Goal: Task Accomplishment & Management: Complete application form

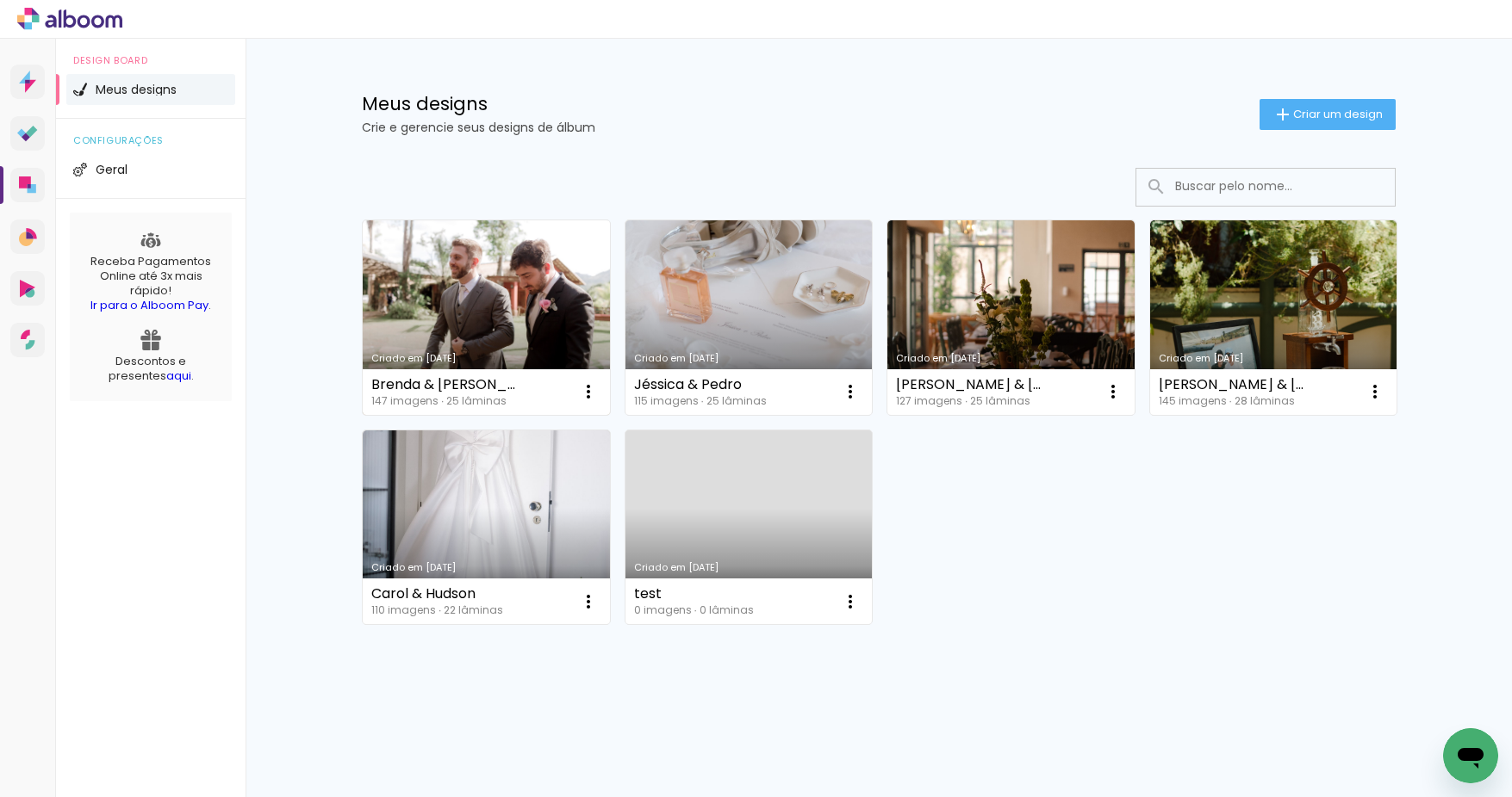
click at [505, 317] on link "Criado em [DATE]" at bounding box center [486, 318] width 247 height 194
click at [0, 0] on neon-animated-pages "Confirmar Cancelar" at bounding box center [0, 0] width 0 height 0
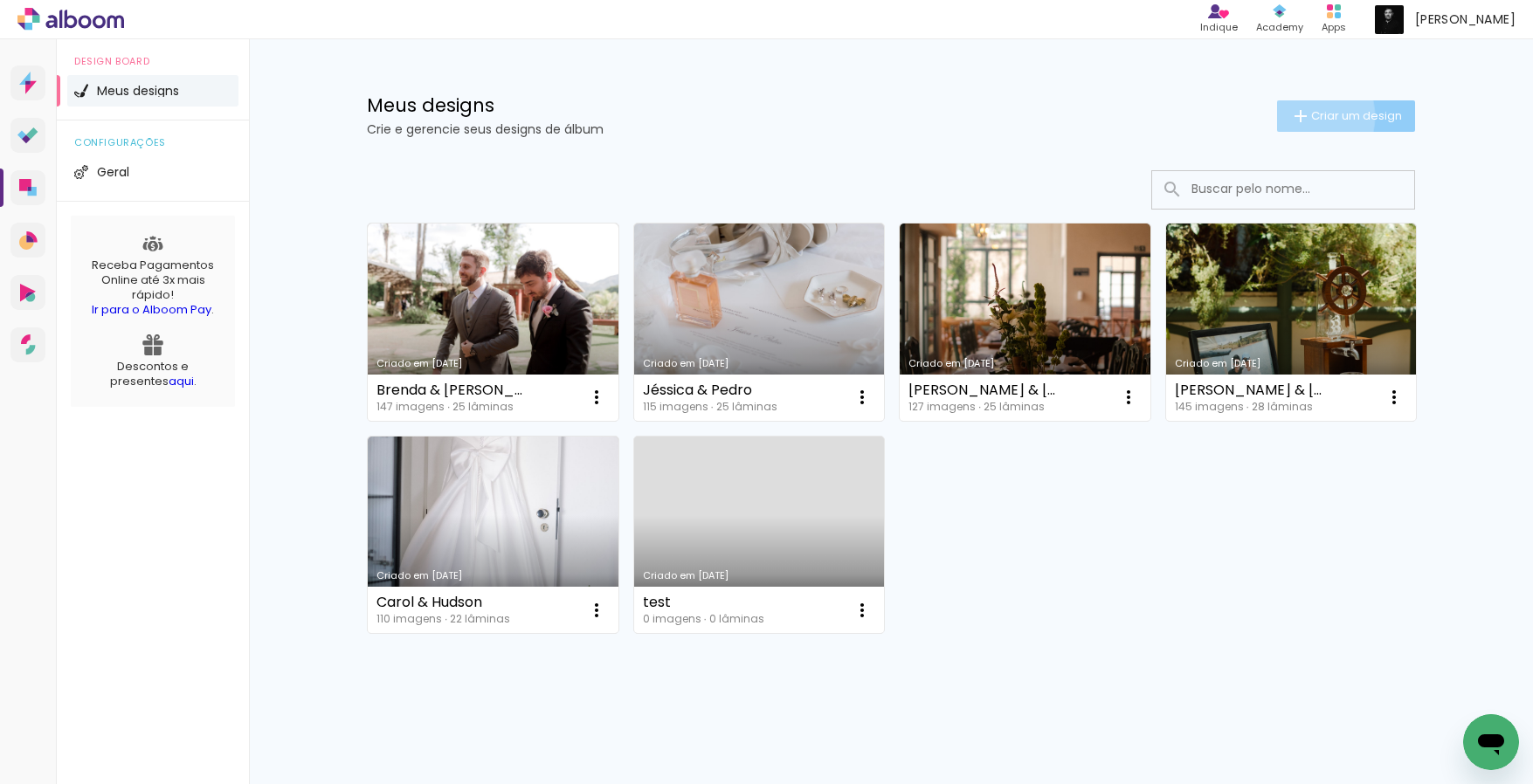
click at [1291, 116] on iron-icon at bounding box center [1301, 116] width 21 height 21
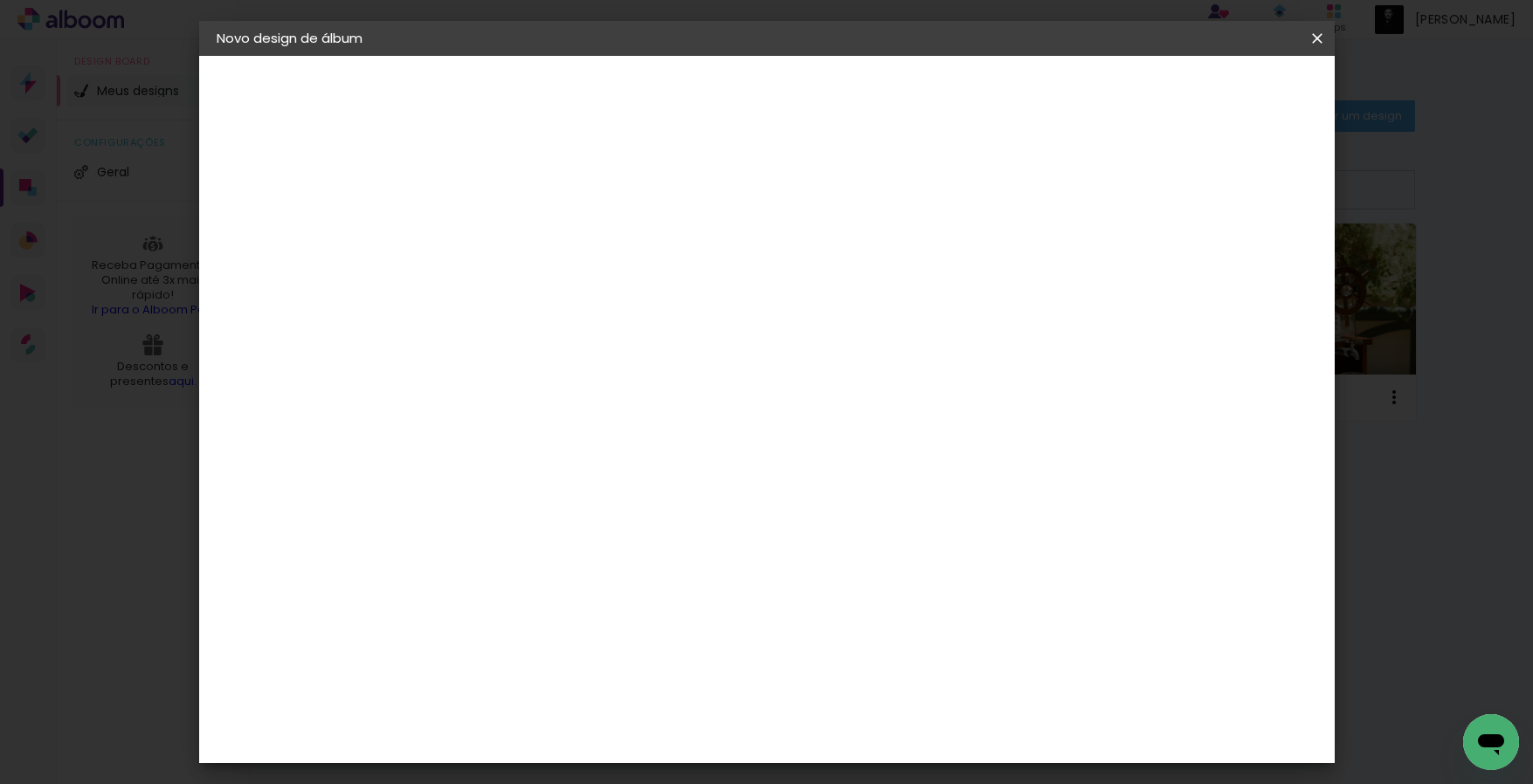
click at [502, 226] on input at bounding box center [502, 234] width 0 height 27
type input "Viviane"
type paper-input "Viviane"
click at [681, 104] on paper-button "Avançar" at bounding box center [638, 92] width 86 height 29
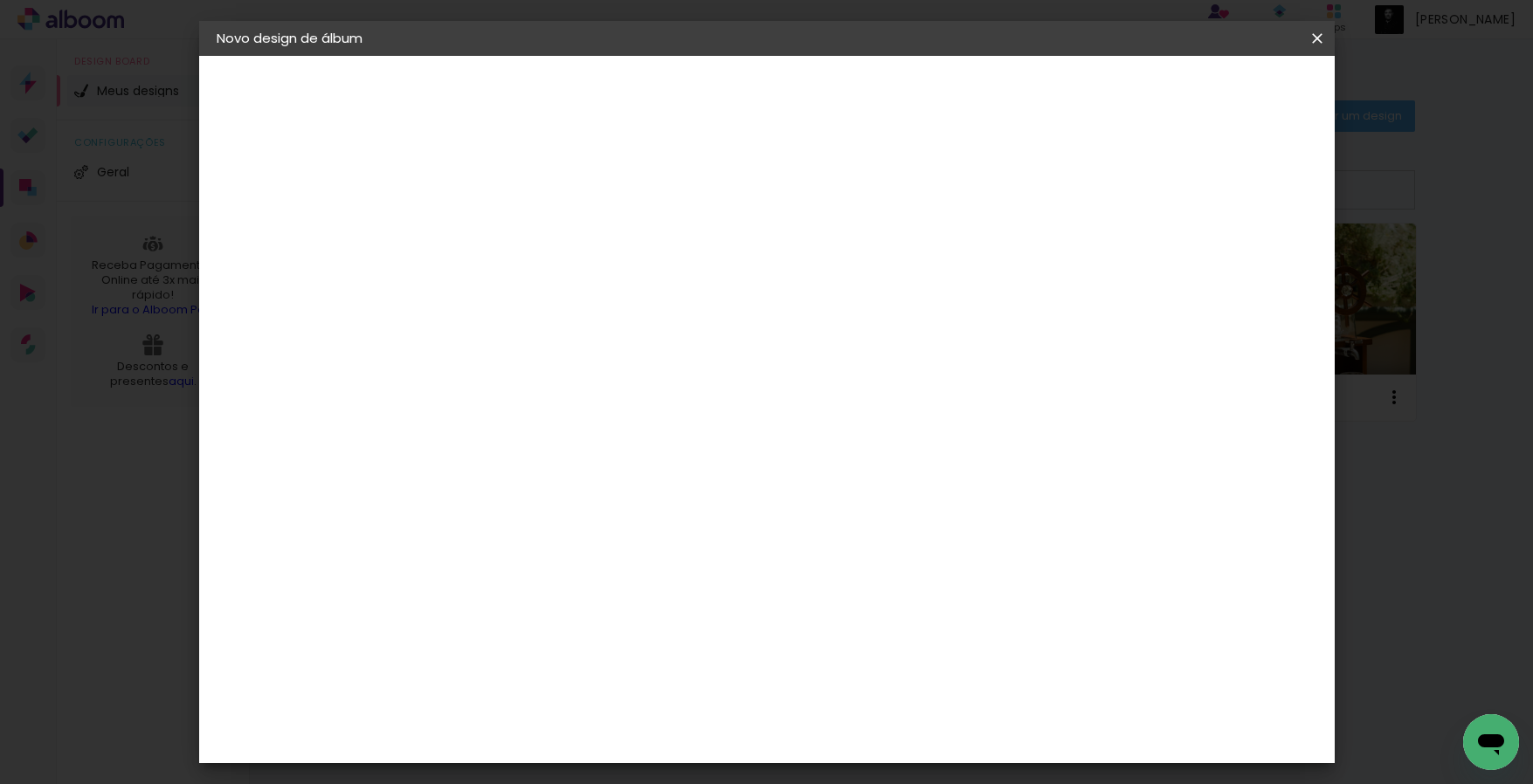
click at [613, 205] on input at bounding box center [546, 204] width 176 height 22
type input "via"
type paper-input "via"
click at [547, 389] on div "Viacolor" at bounding box center [519, 394] width 57 height 14
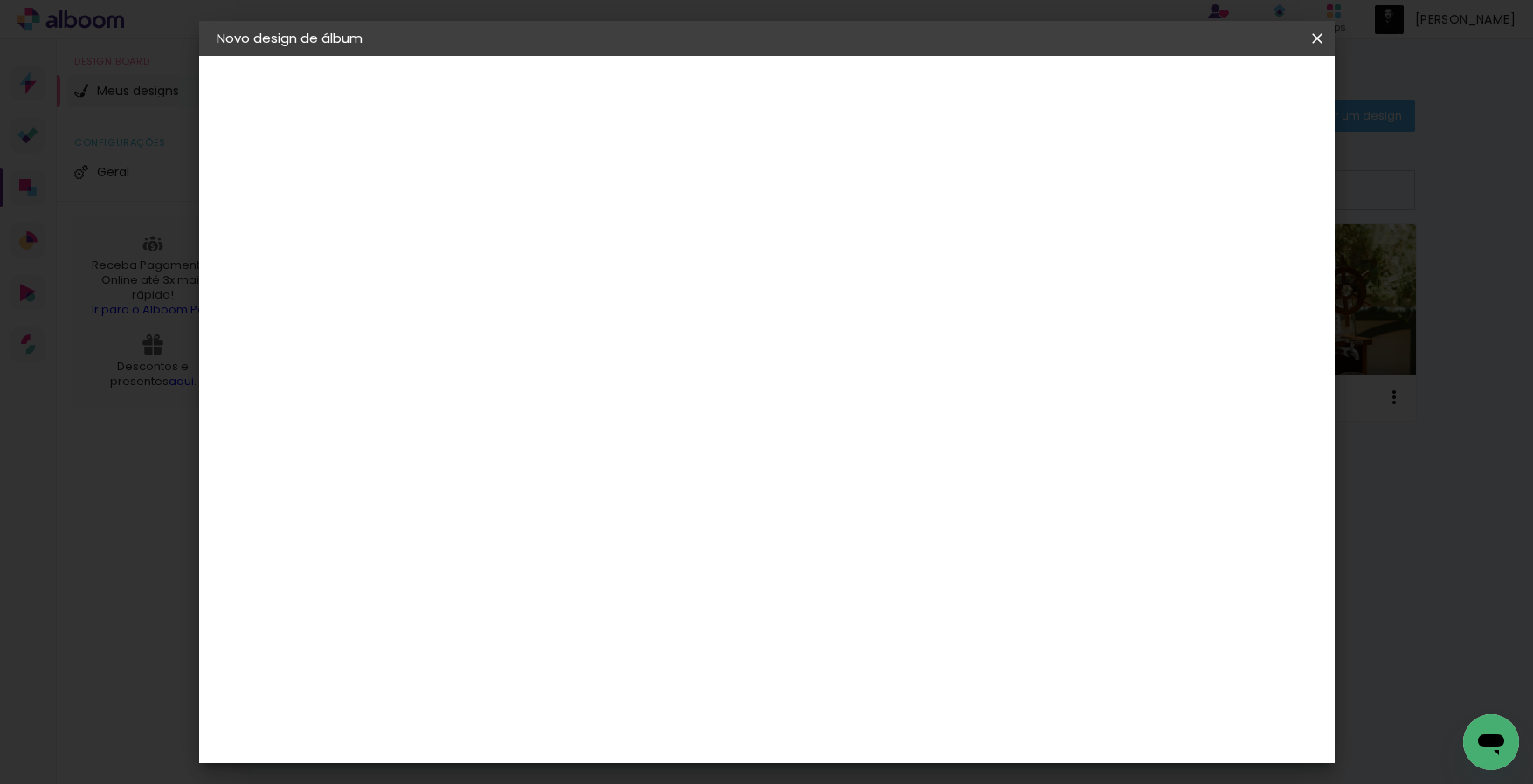
click at [0, 0] on slot "Avançar" at bounding box center [0, 0] width 0 height 0
click at [591, 293] on iron-icon at bounding box center [581, 303] width 21 height 21
click at [1031, 290] on paper-item "Padrão" at bounding box center [880, 290] width 349 height 35
type input "Padrão"
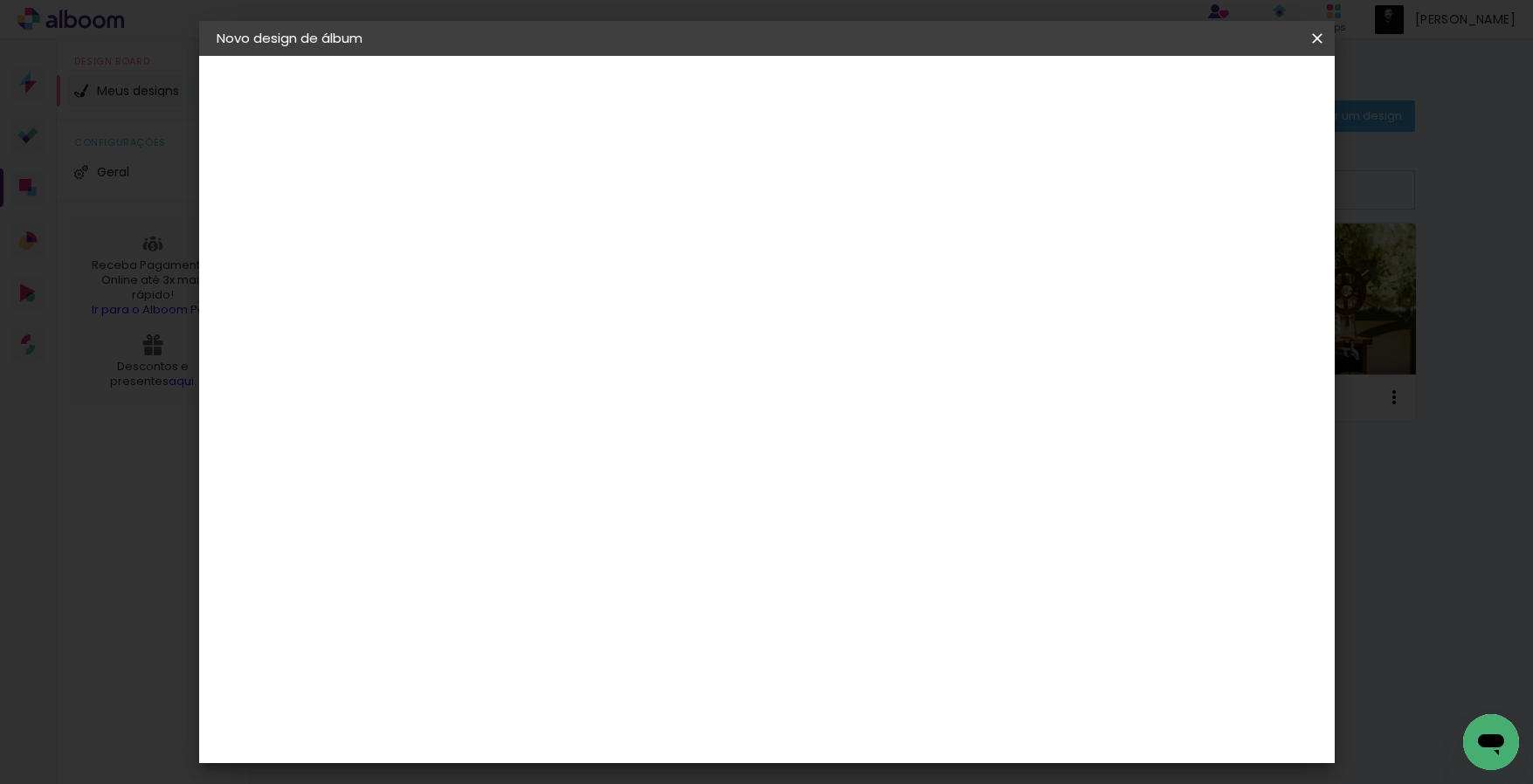
click at [0, 0] on slot "Avançar" at bounding box center [0, 0] width 0 height 0
click at [1208, 99] on span "Iniciar design" at bounding box center [1168, 92] width 79 height 12
